Goal: Find contact information: Find contact information

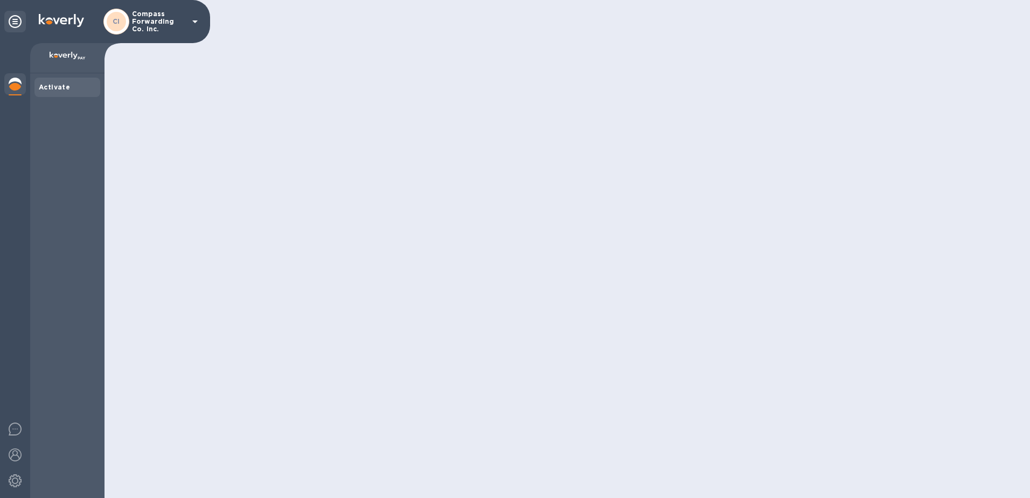
click at [567, 299] on div at bounding box center [568, 249] width 926 height 498
click at [10, 483] on img at bounding box center [15, 480] width 13 height 13
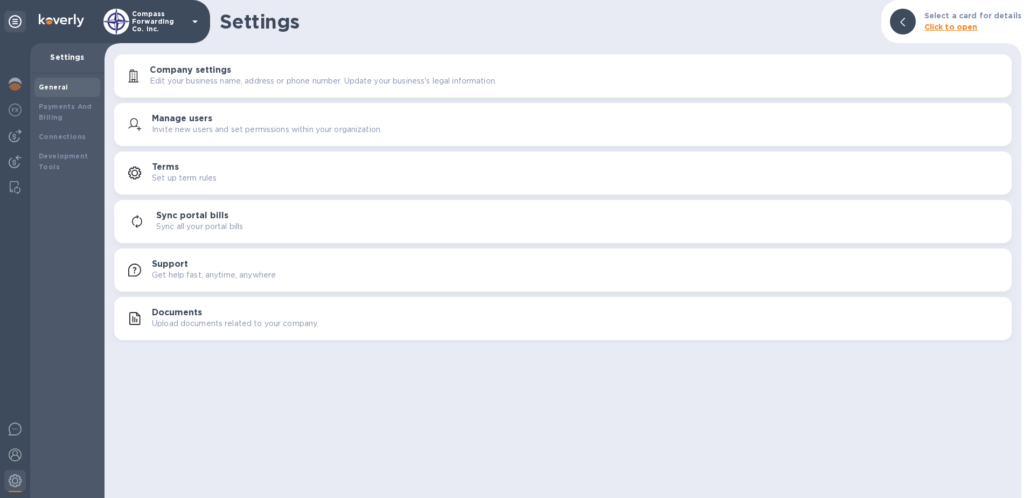
click at [248, 266] on div "Support Get help fast, anytime, anywhere" at bounding box center [577, 270] width 851 height 22
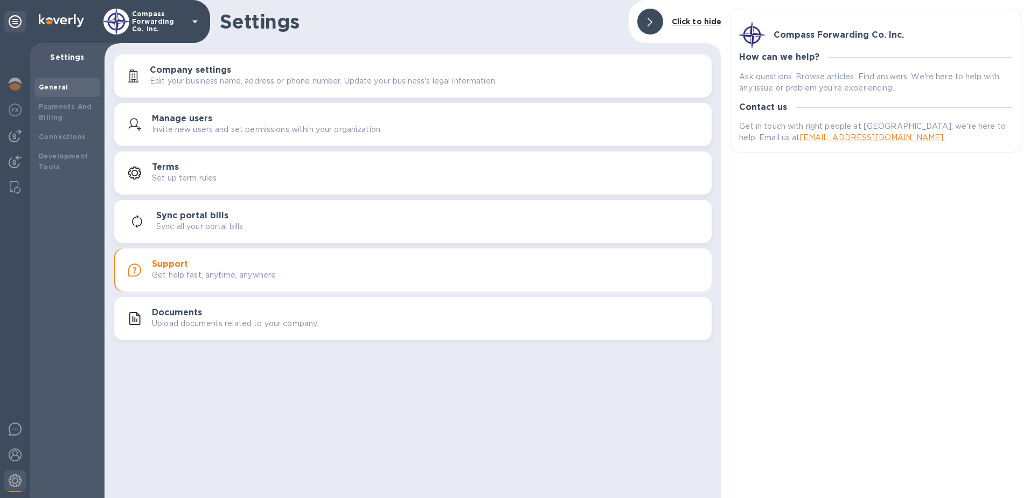
click at [841, 315] on div "Compass Forwarding Co. Inc. How can we help? Ask questions. Browse articles. Fi…" at bounding box center [876, 249] width 309 height 498
click at [169, 272] on p "Get help fast, anytime, anywhere" at bounding box center [214, 274] width 124 height 11
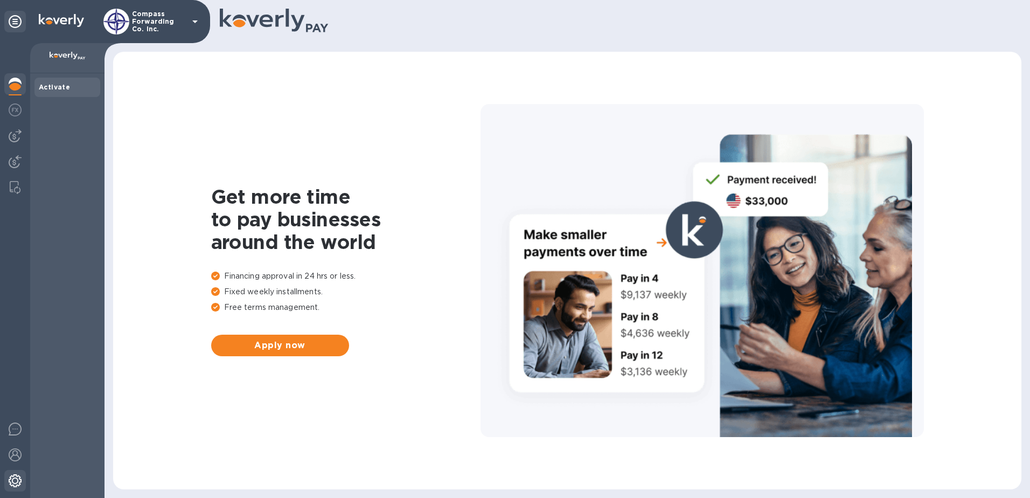
click at [10, 477] on img at bounding box center [15, 480] width 13 height 13
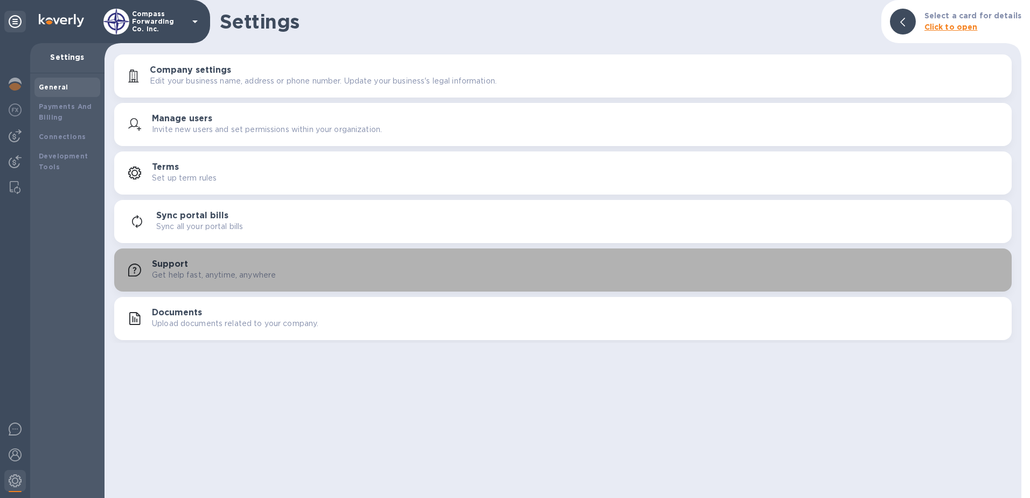
click at [322, 262] on div "Support Get help fast, anytime, anywhere" at bounding box center [577, 270] width 851 height 22
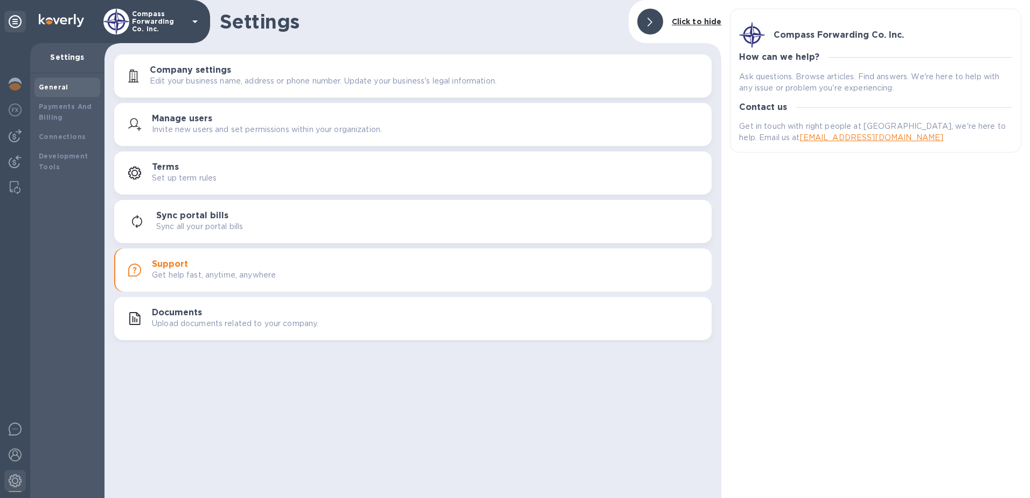
click at [771, 202] on div "Compass Forwarding Co. Inc. How can we help? Ask questions. Browse articles. Fi…" at bounding box center [876, 249] width 309 height 498
click at [169, 265] on h3 "Support" at bounding box center [170, 264] width 36 height 10
click at [607, 416] on div "Settings Click to hide Company settings Edit your business name, address or pho…" at bounding box center [413, 249] width 617 height 498
click at [756, 261] on div "Compass Forwarding Co. Inc. How can we help? Ask questions. Browse articles. Fi…" at bounding box center [876, 249] width 309 height 498
click at [800, 138] on link "[EMAIL_ADDRESS][DOMAIN_NAME]" at bounding box center [872, 137] width 144 height 9
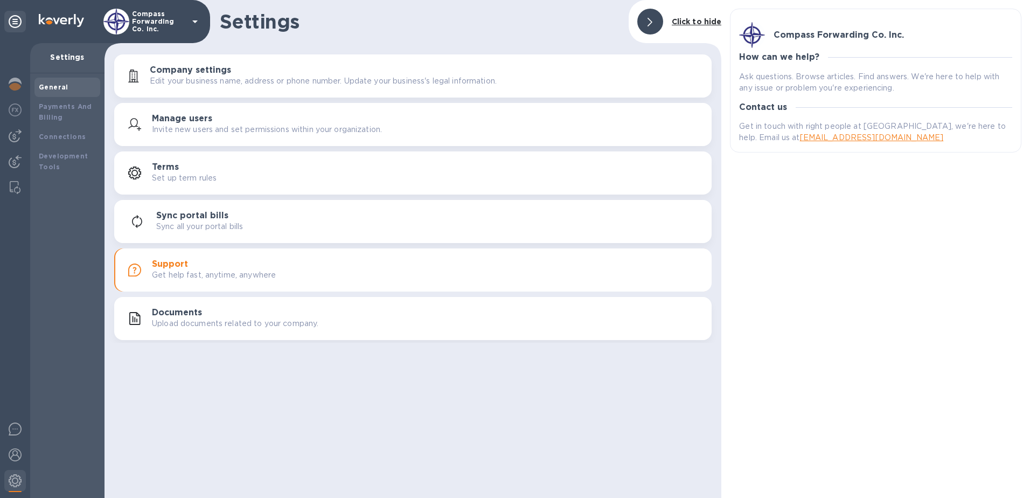
click at [194, 20] on icon at bounding box center [195, 21] width 13 height 13
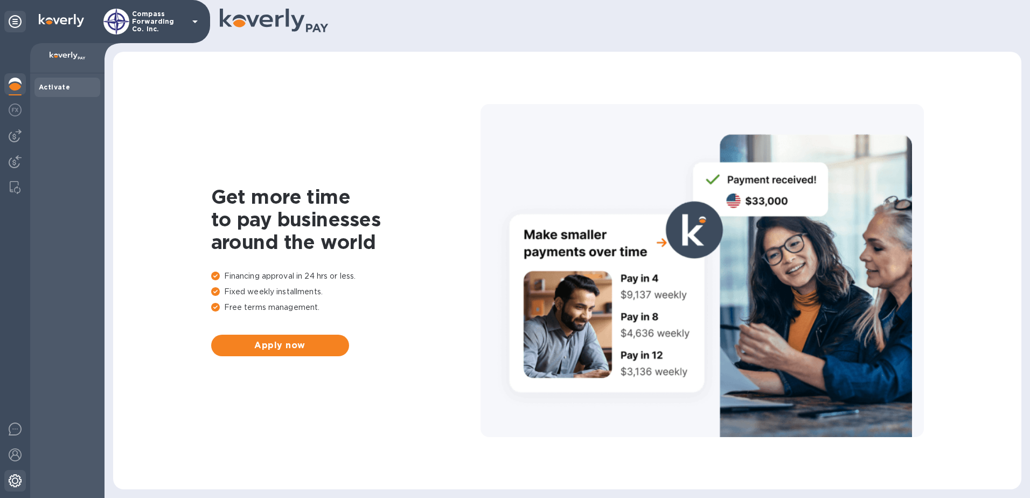
click at [19, 479] on img at bounding box center [15, 480] width 13 height 13
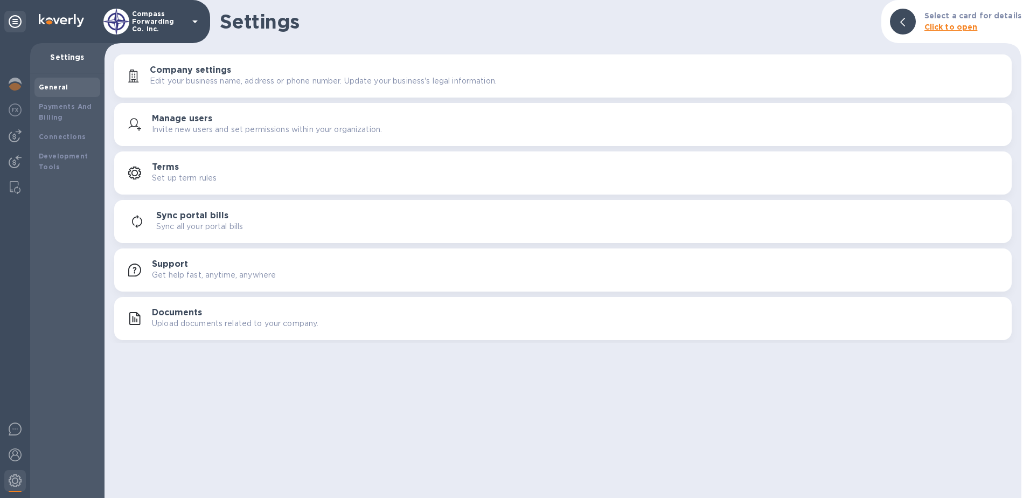
click at [177, 269] on p "Get help fast, anytime, anywhere" at bounding box center [214, 274] width 124 height 11
